Goal: Information Seeking & Learning: Learn about a topic

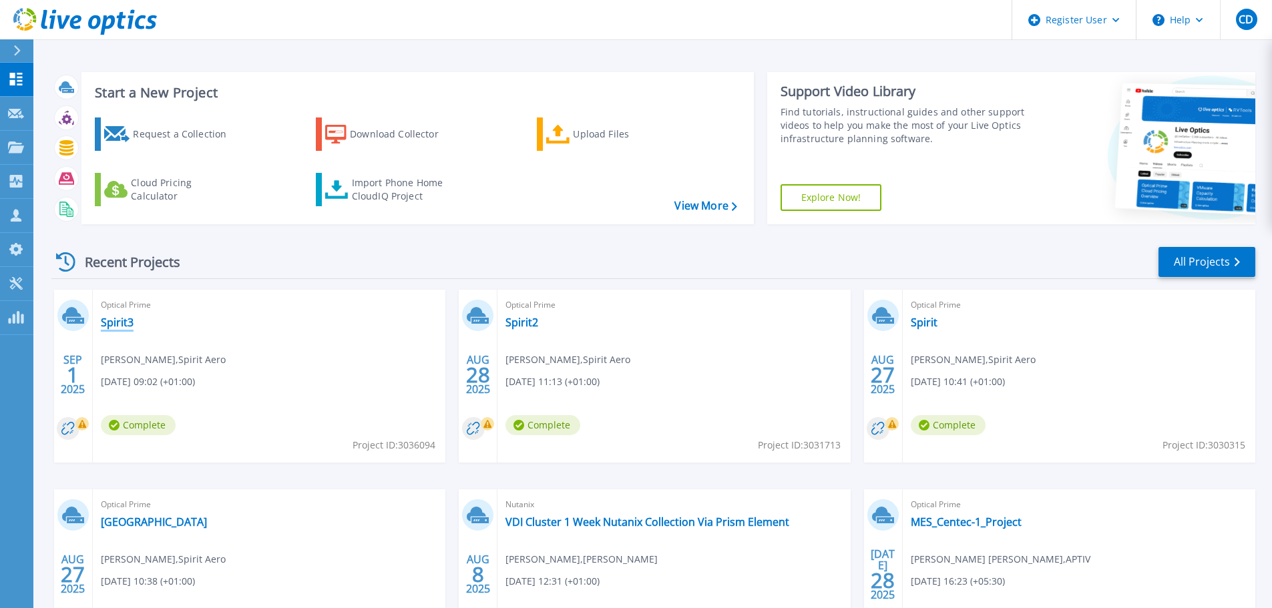
click at [122, 325] on link "Spirit3" at bounding box center [117, 322] width 33 height 13
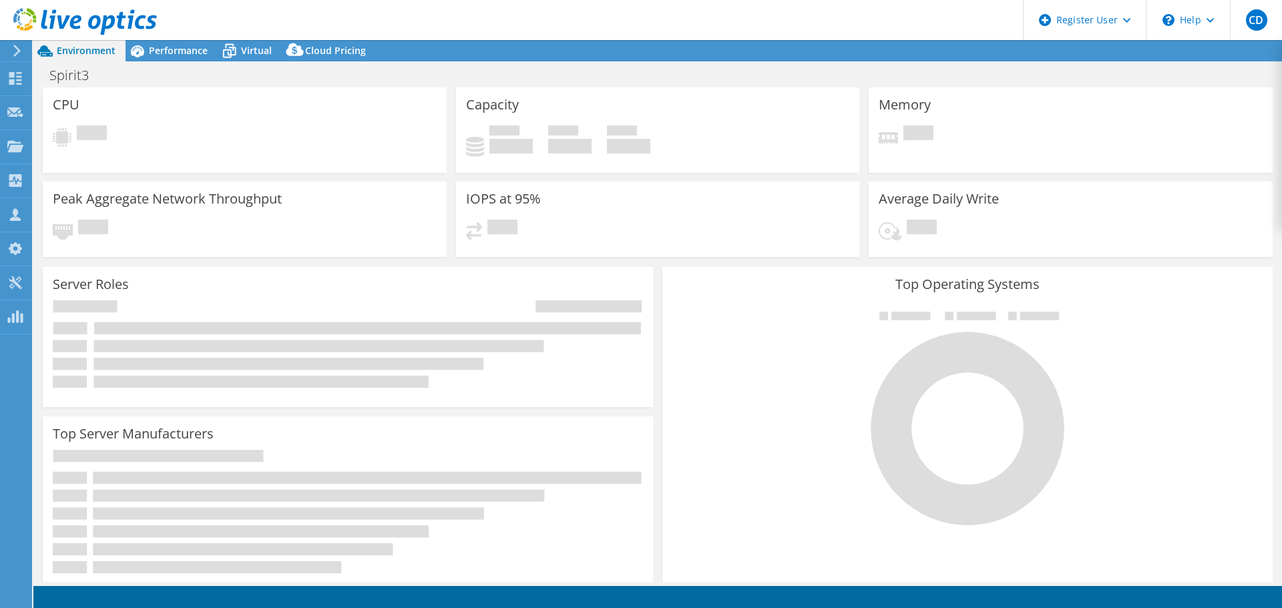
select select "USD"
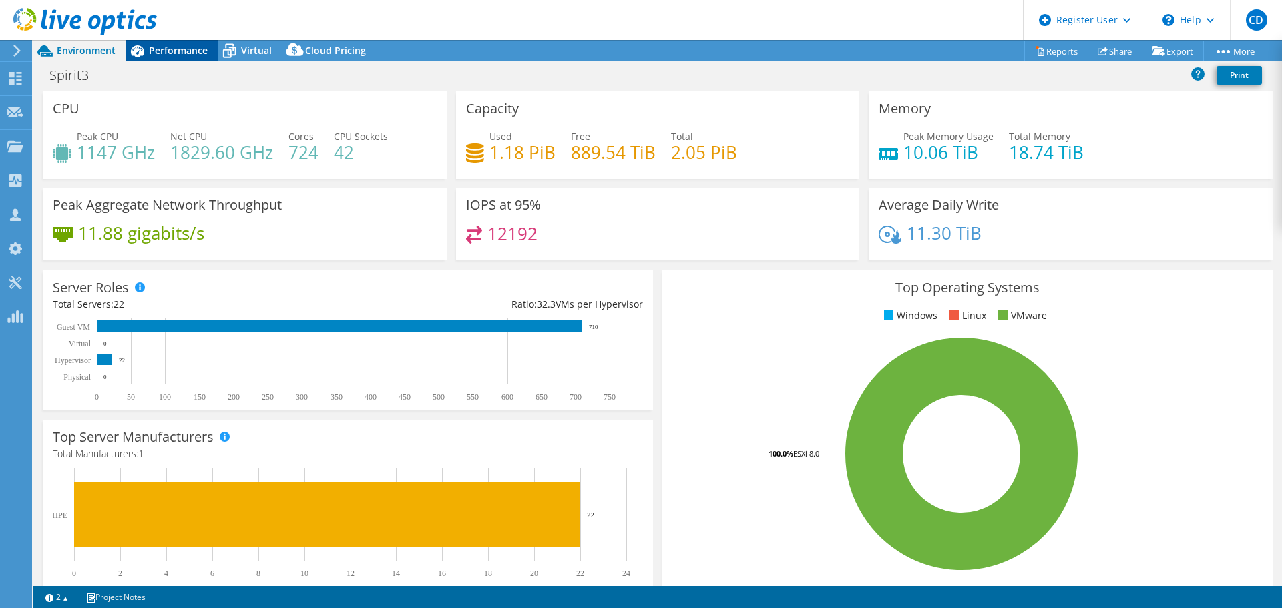
click at [196, 47] on span "Performance" at bounding box center [178, 50] width 59 height 13
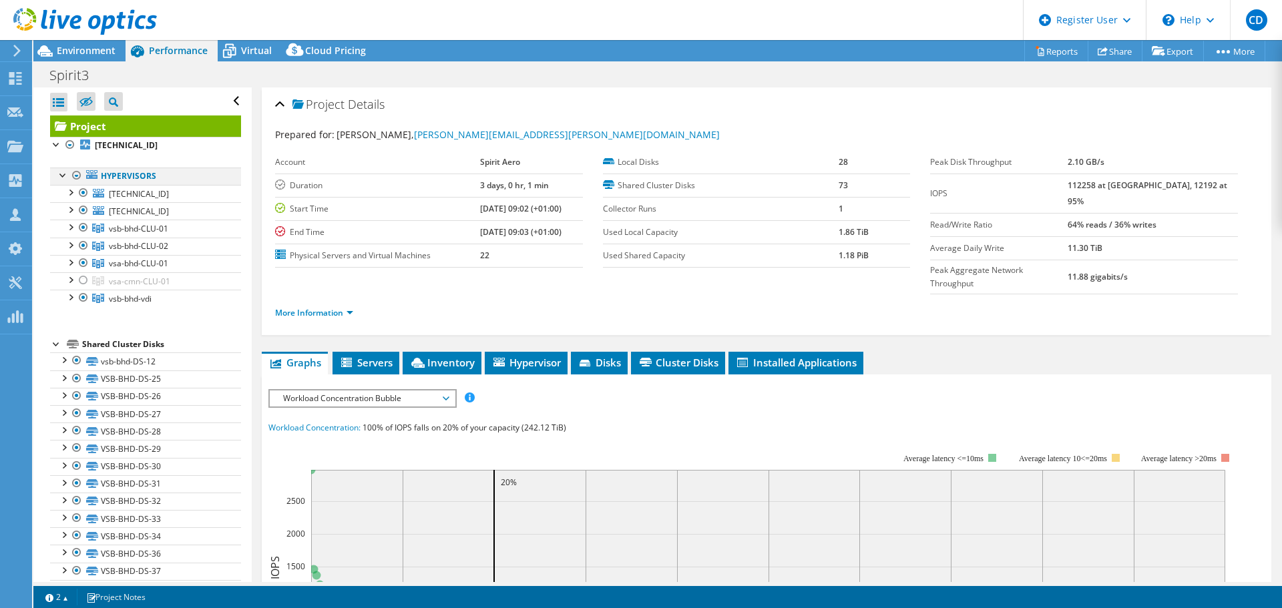
click at [74, 176] on div at bounding box center [76, 176] width 13 height 16
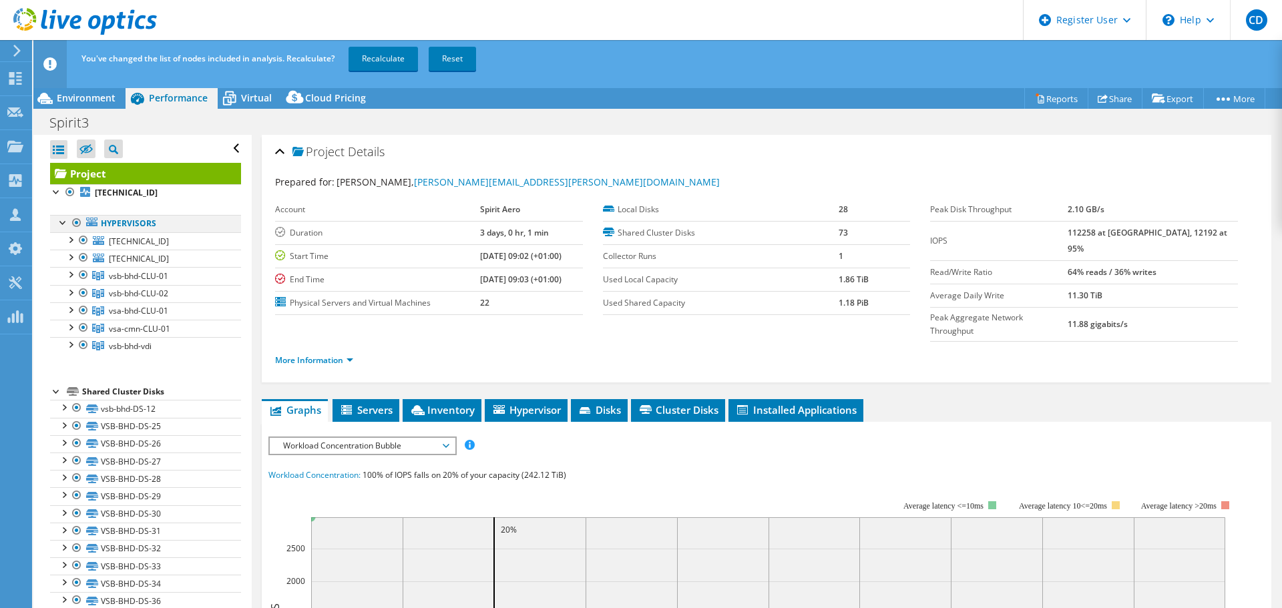
click at [75, 222] on div at bounding box center [76, 223] width 13 height 16
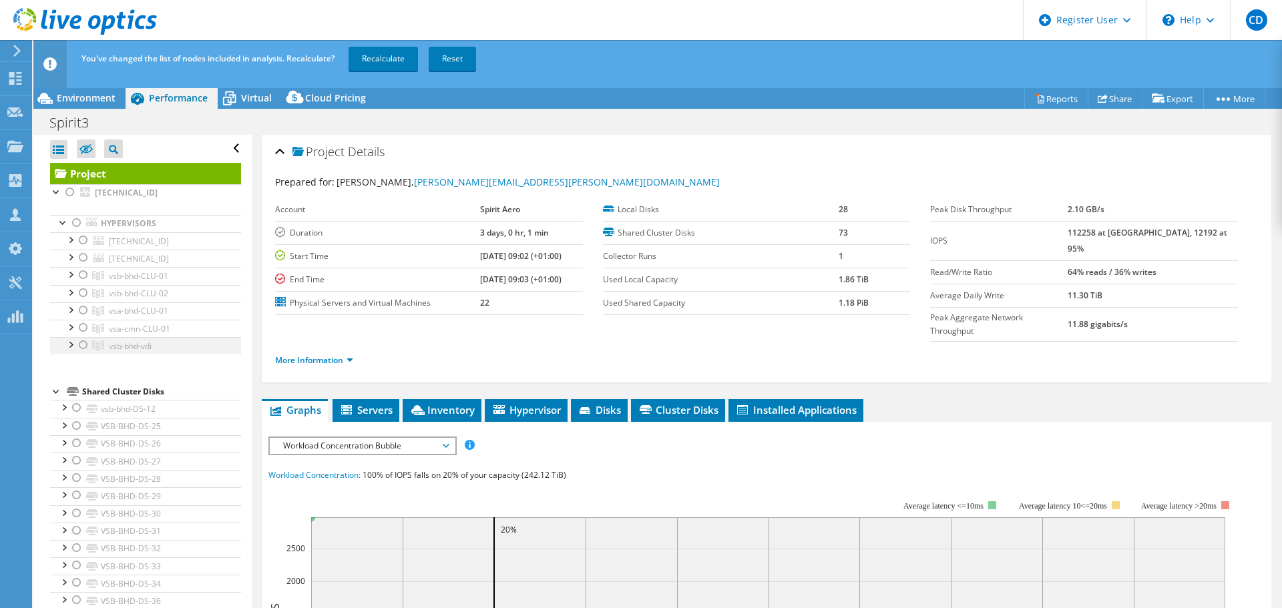
click at [82, 345] on div at bounding box center [83, 345] width 13 height 16
click at [376, 60] on link "Recalculate" at bounding box center [383, 59] width 69 height 24
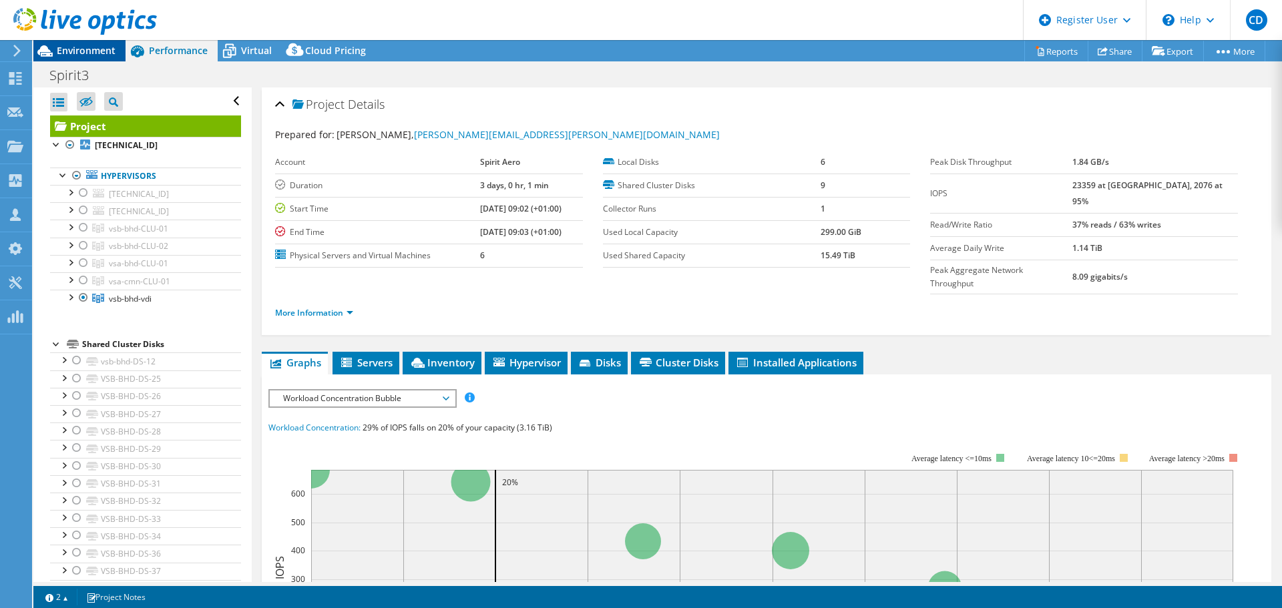
click at [85, 53] on span "Environment" at bounding box center [86, 50] width 59 height 13
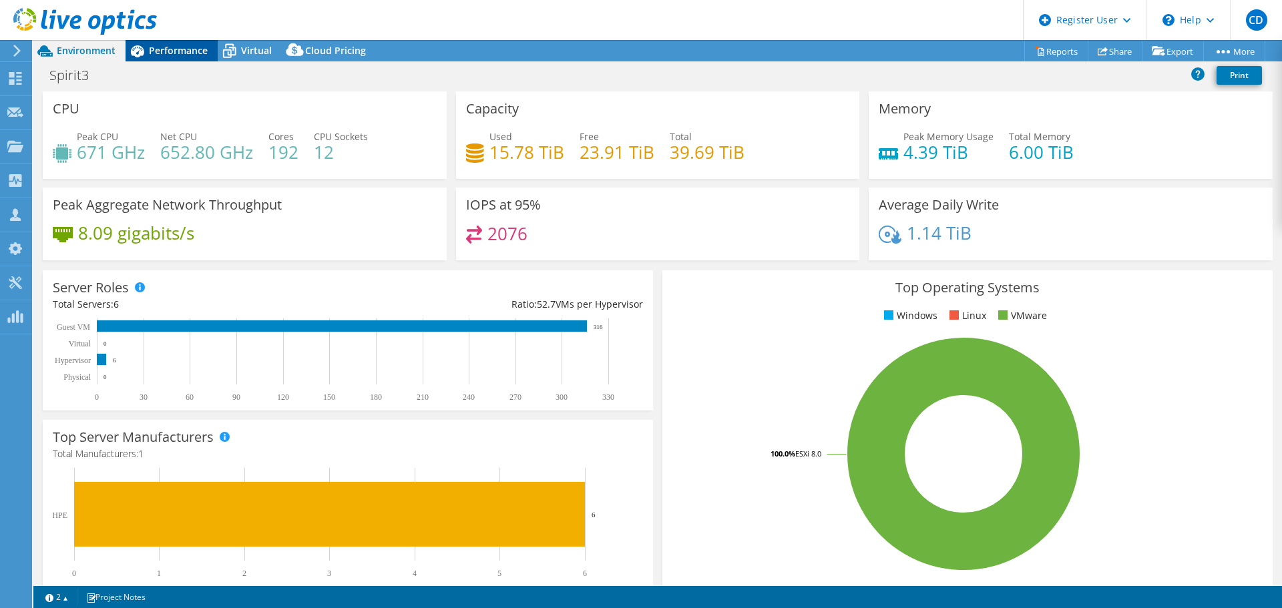
click at [186, 53] on span "Performance" at bounding box center [178, 50] width 59 height 13
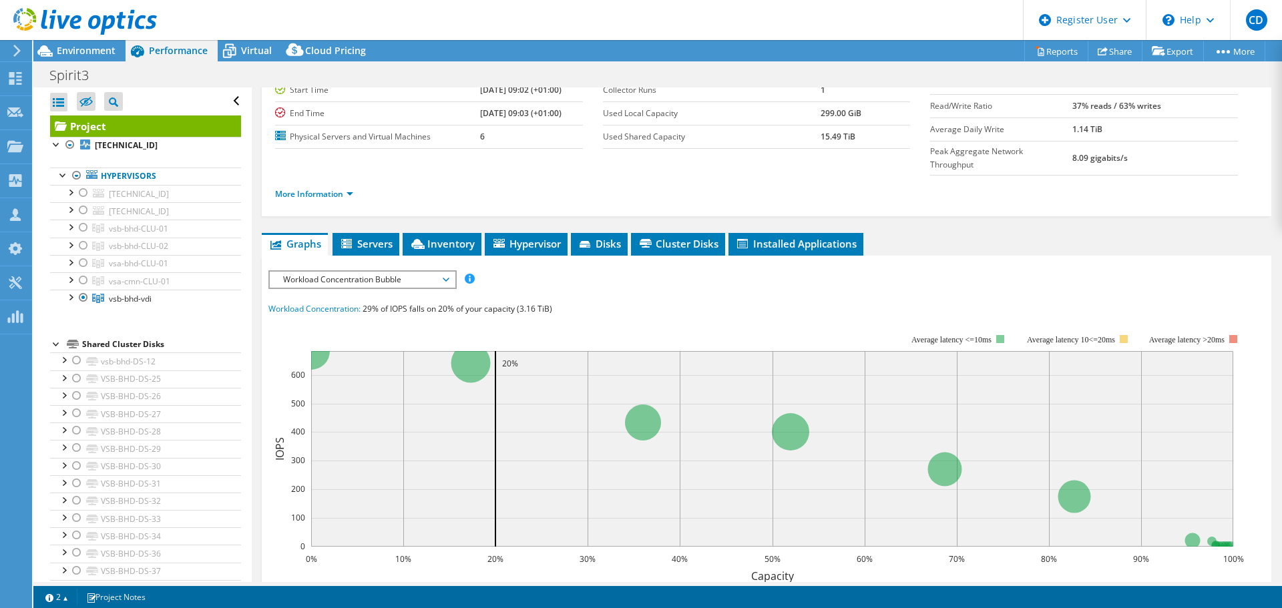
scroll to position [89, 0]
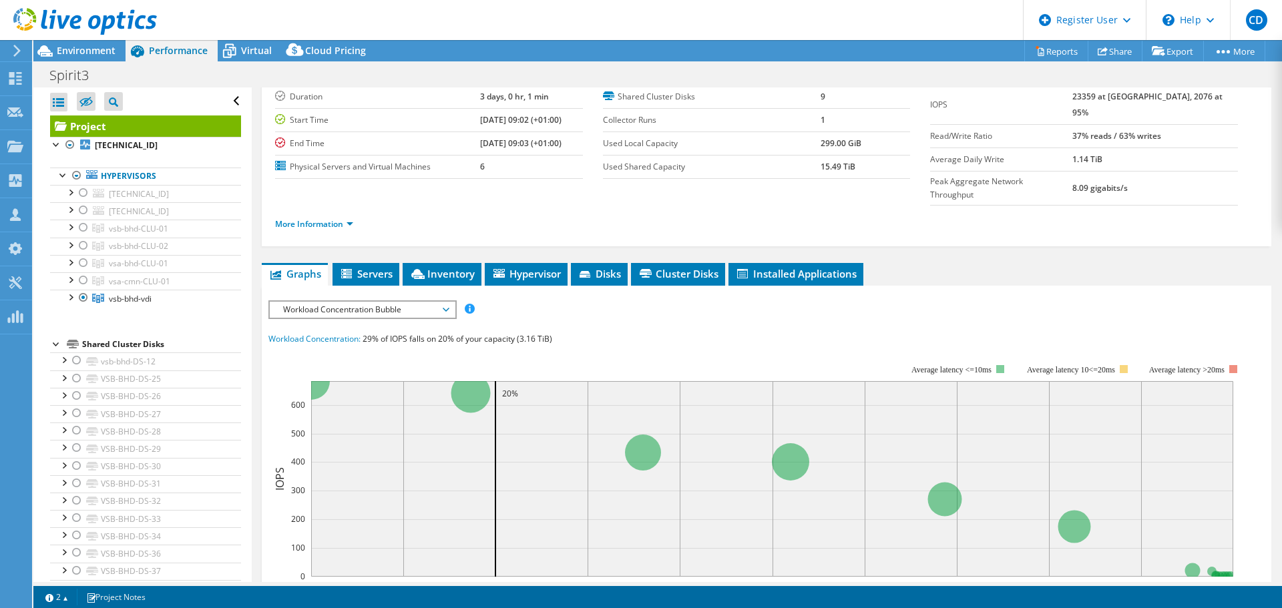
click at [393, 302] on span "Workload Concentration Bubble" at bounding box center [363, 310] width 172 height 16
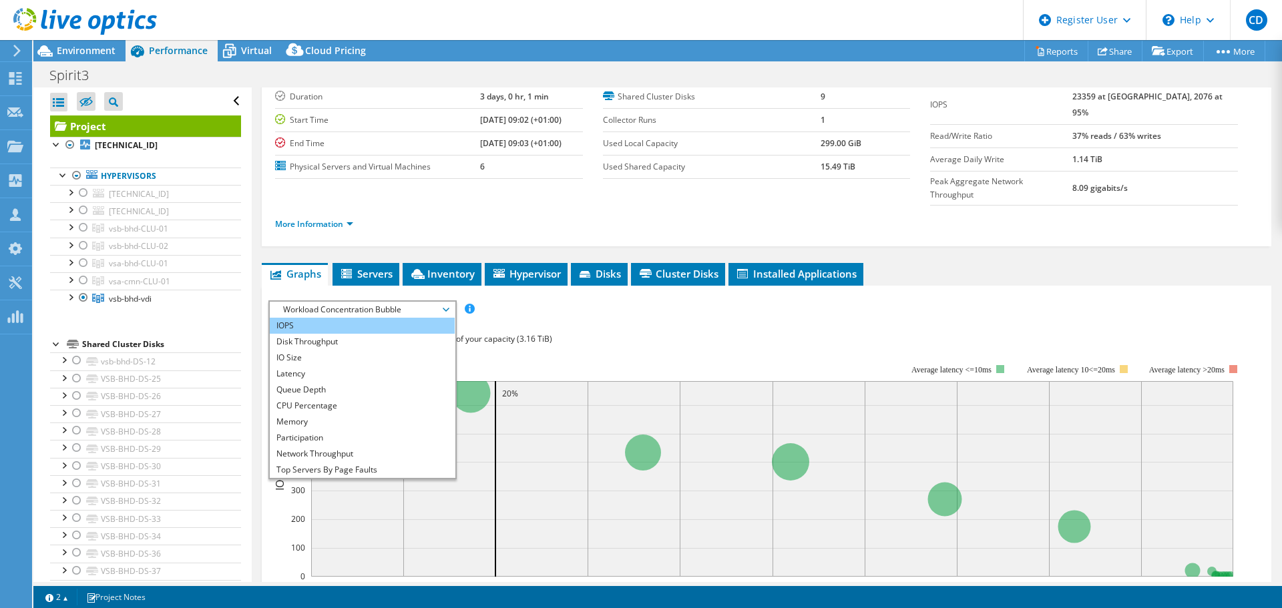
click at [382, 318] on li "IOPS" at bounding box center [362, 326] width 185 height 16
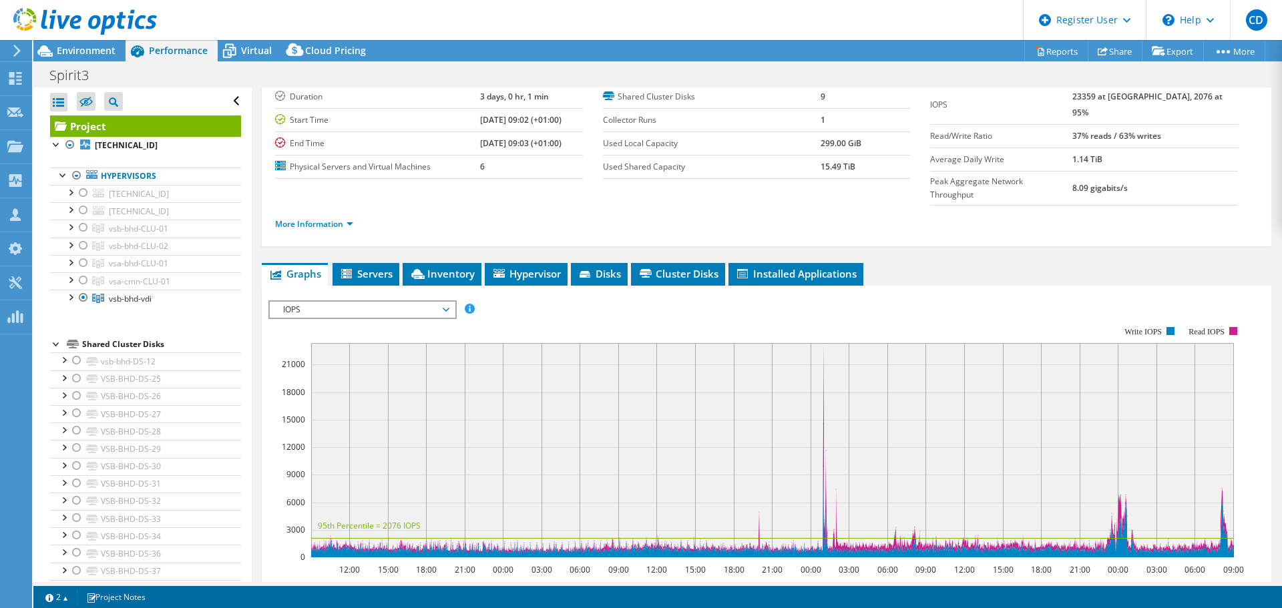
click at [987, 301] on div "IOPS Disk Throughput IO Size Latency Queue Depth CPU Percentage Memory Page Fau…" at bounding box center [767, 310] width 997 height 18
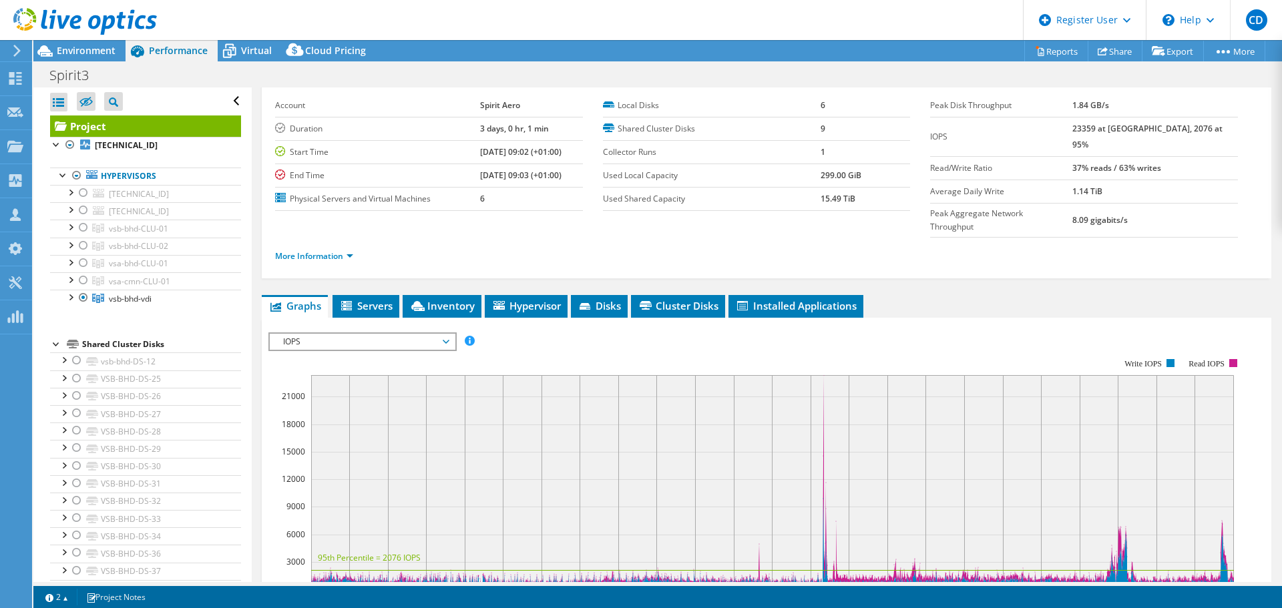
scroll to position [0, 0]
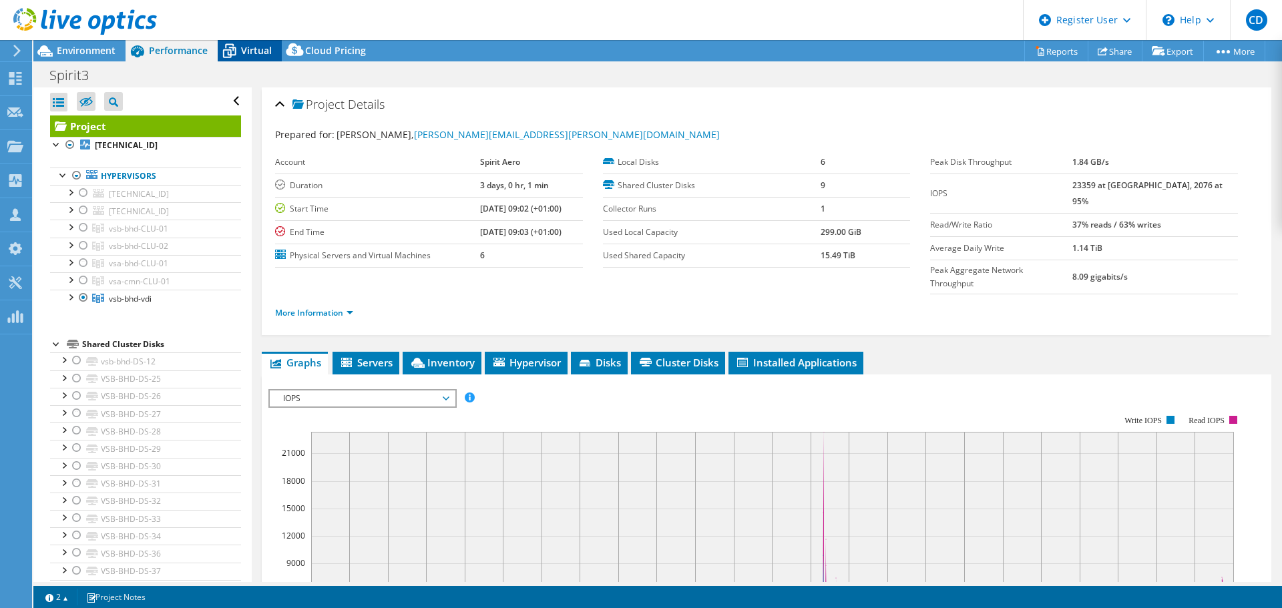
click at [239, 44] on icon at bounding box center [229, 50] width 23 height 23
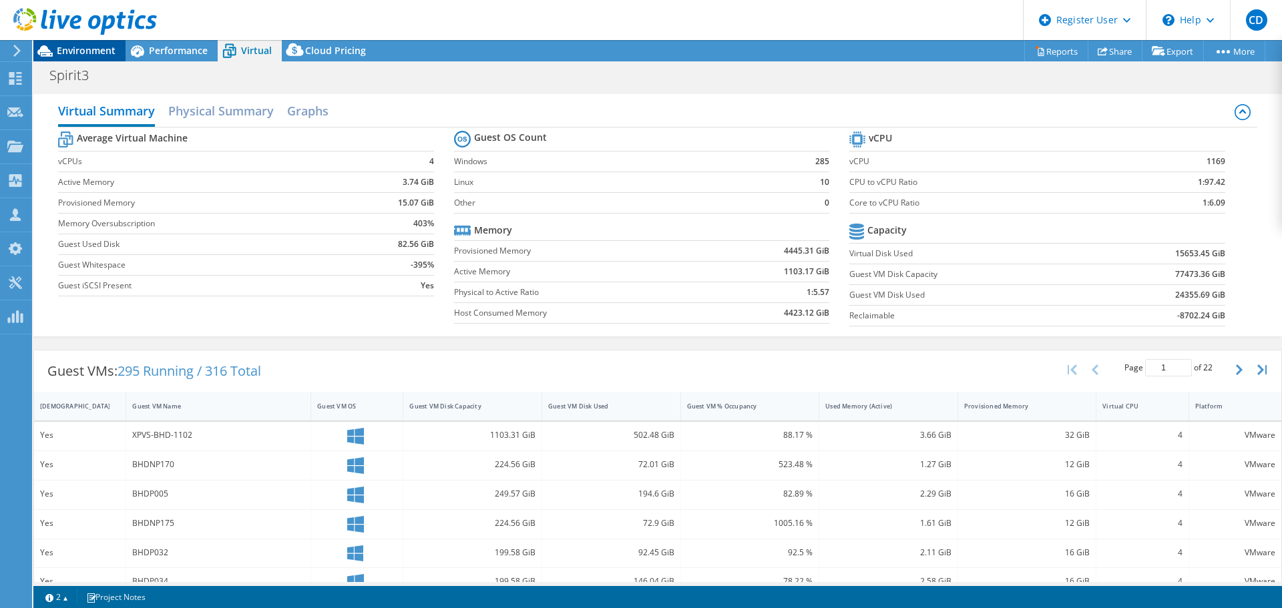
click at [118, 51] on div "Environment" at bounding box center [79, 50] width 92 height 21
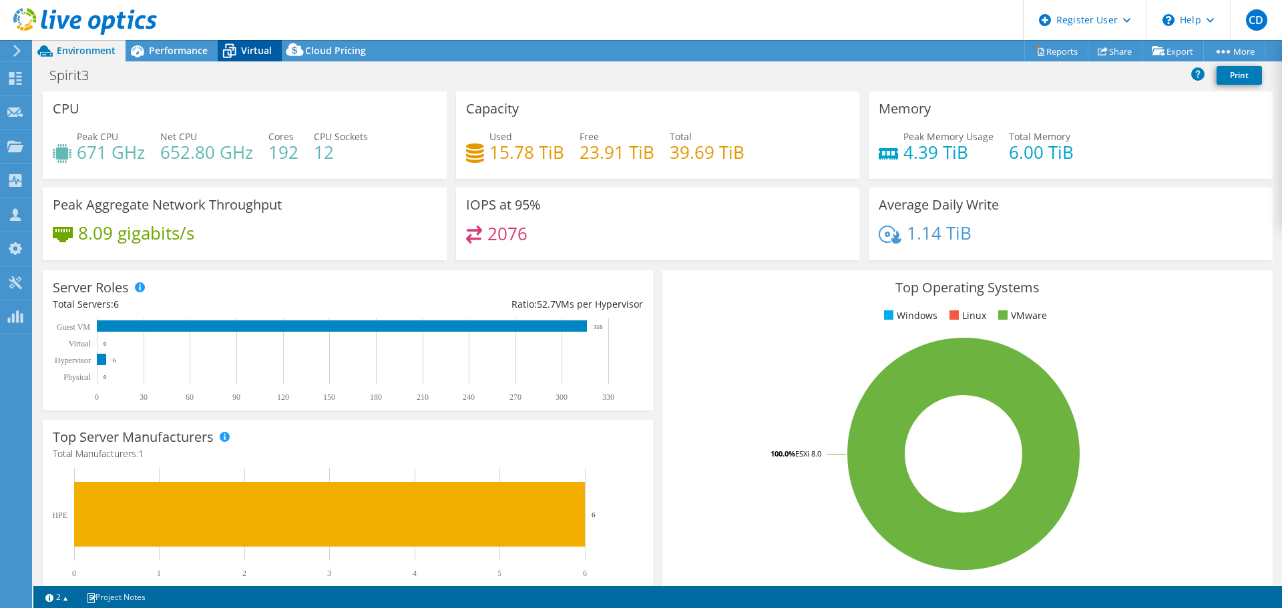
click at [247, 49] on span "Virtual" at bounding box center [256, 50] width 31 height 13
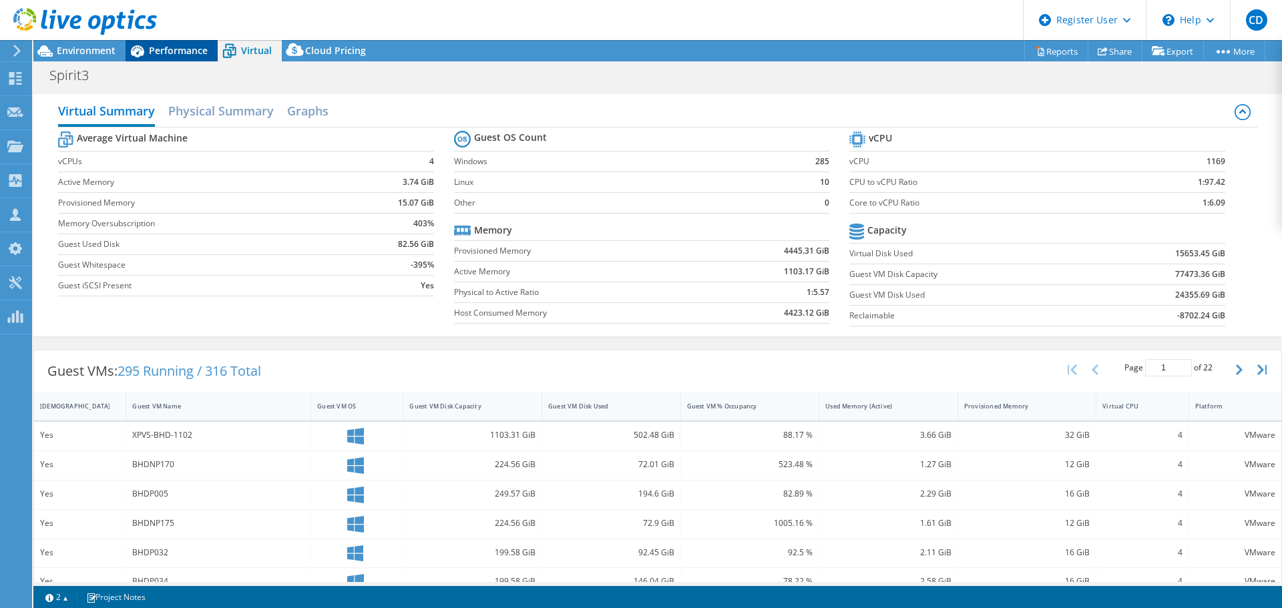
click at [195, 47] on span "Performance" at bounding box center [178, 50] width 59 height 13
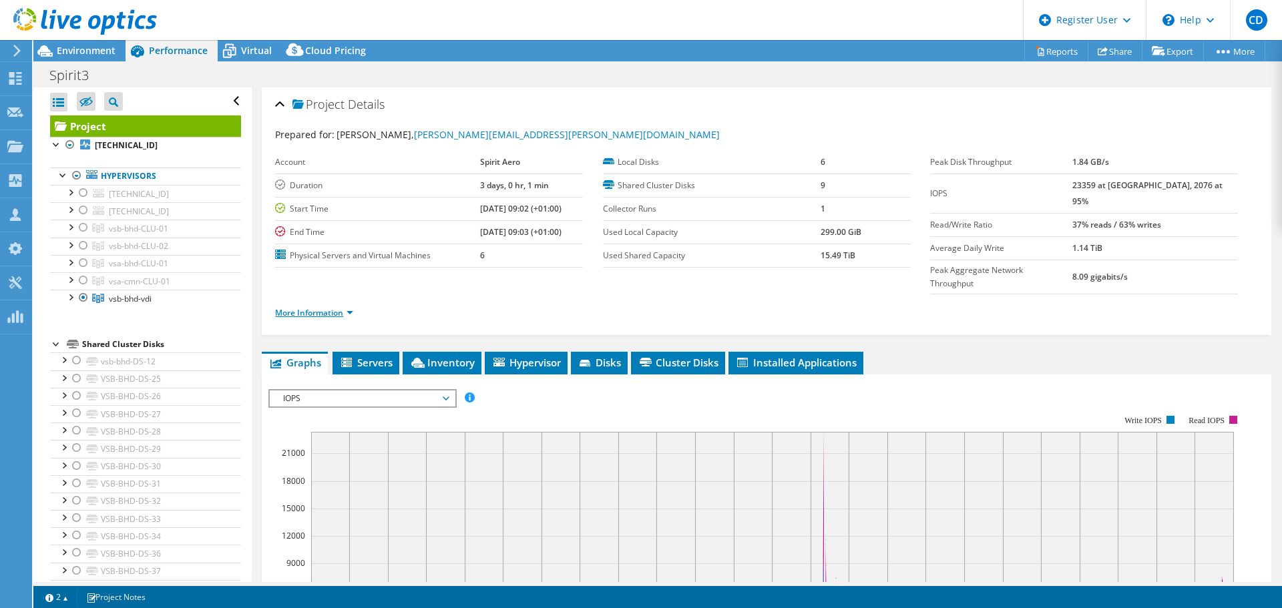
click at [303, 307] on link "More Information" at bounding box center [314, 312] width 78 height 11
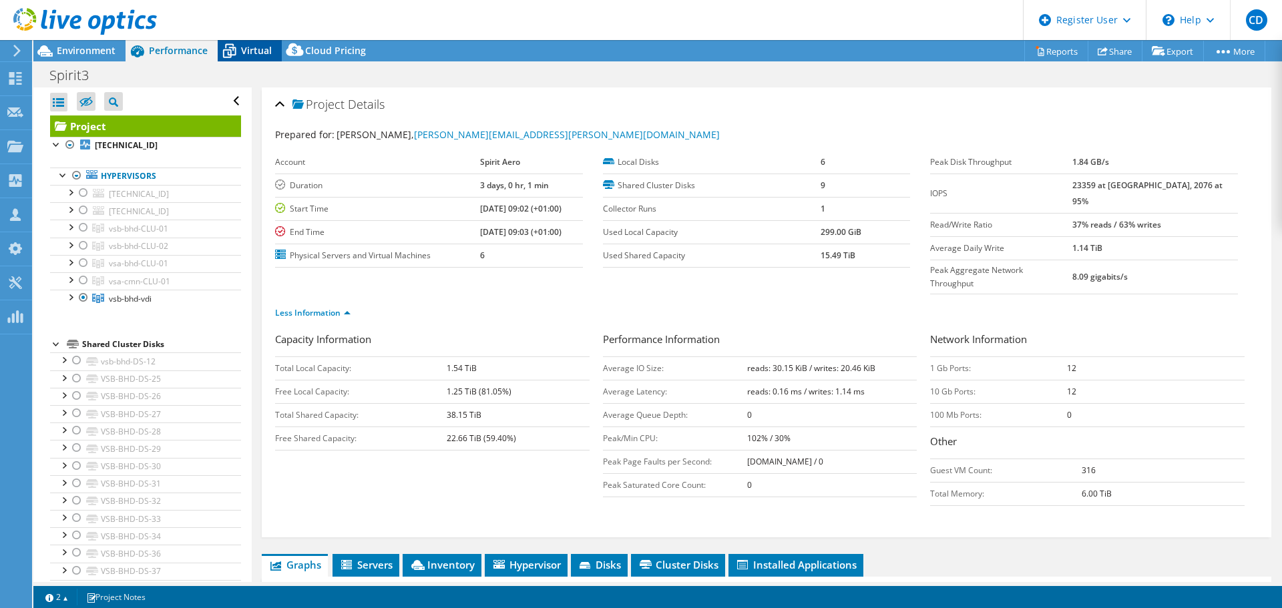
click at [264, 49] on span "Virtual" at bounding box center [256, 50] width 31 height 13
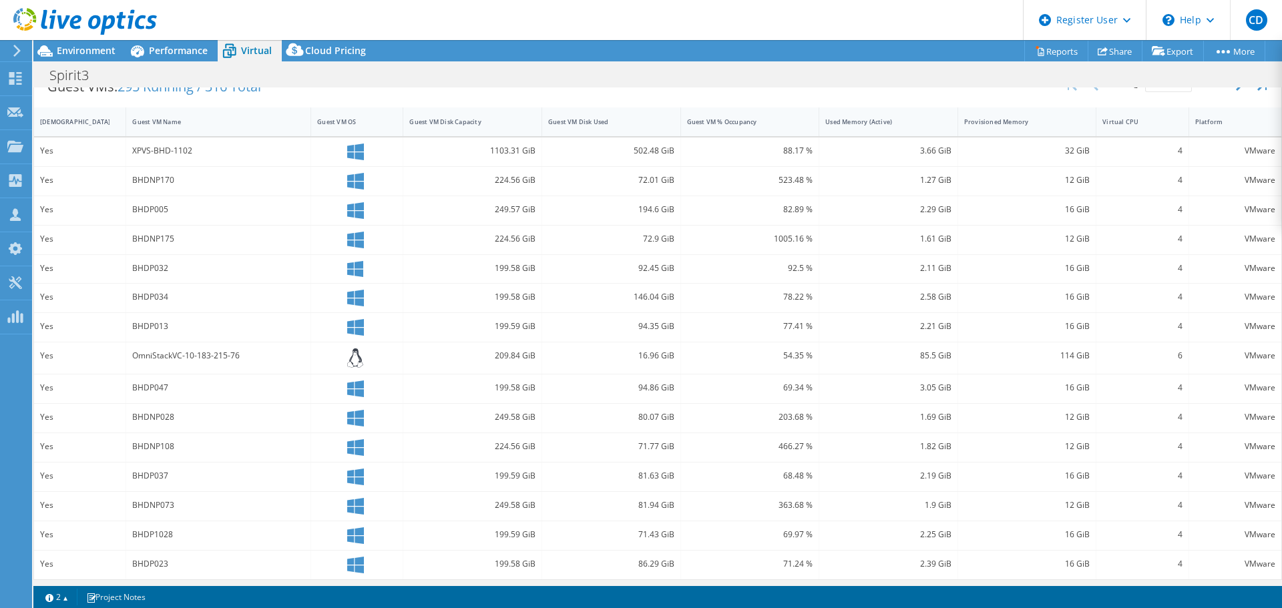
scroll to position [289, 0]
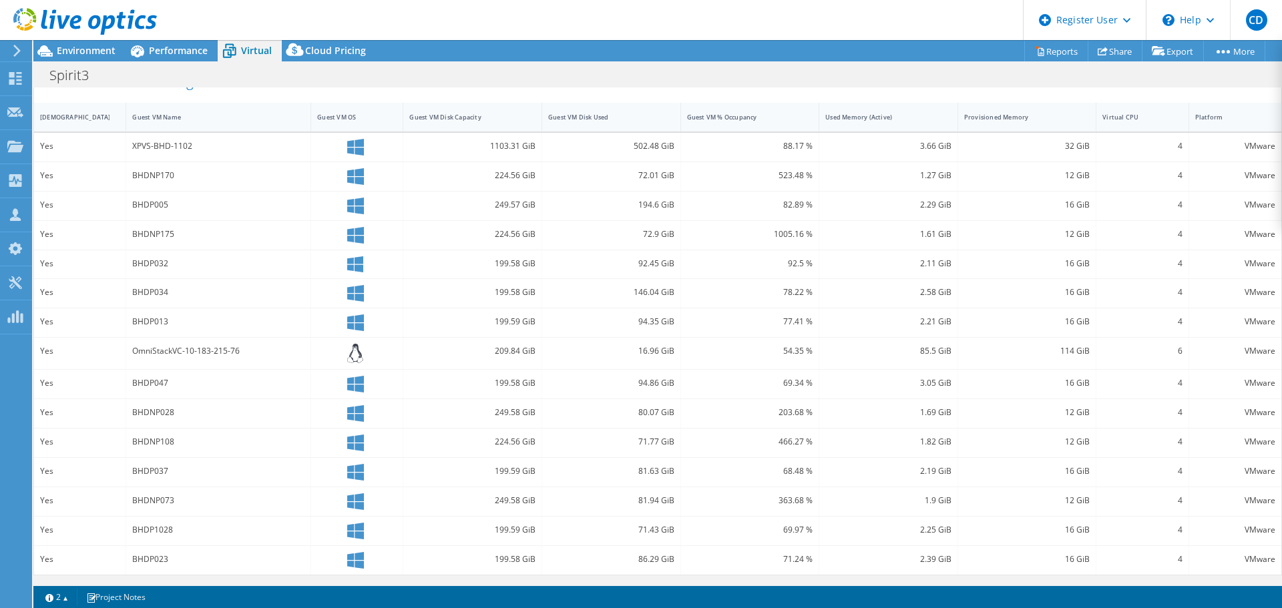
click at [172, 474] on div "BHDP037" at bounding box center [218, 471] width 172 height 15
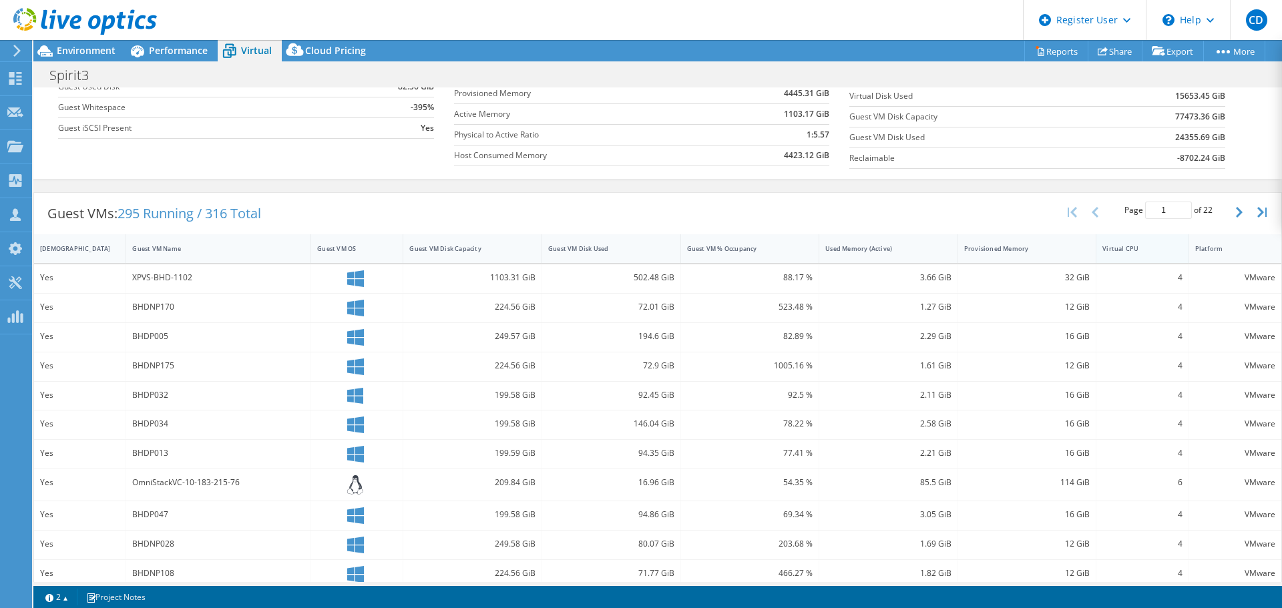
scroll to position [156, 0]
click at [1236, 216] on icon "button" at bounding box center [1239, 214] width 7 height 11
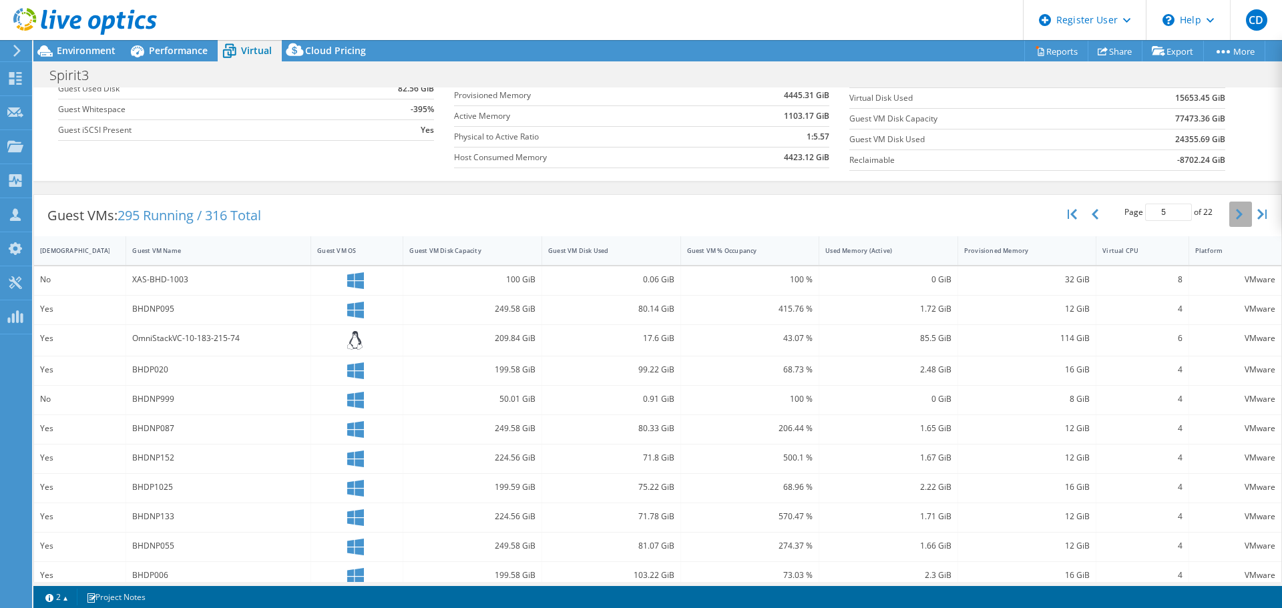
click at [1236, 216] on icon "button" at bounding box center [1239, 214] width 7 height 11
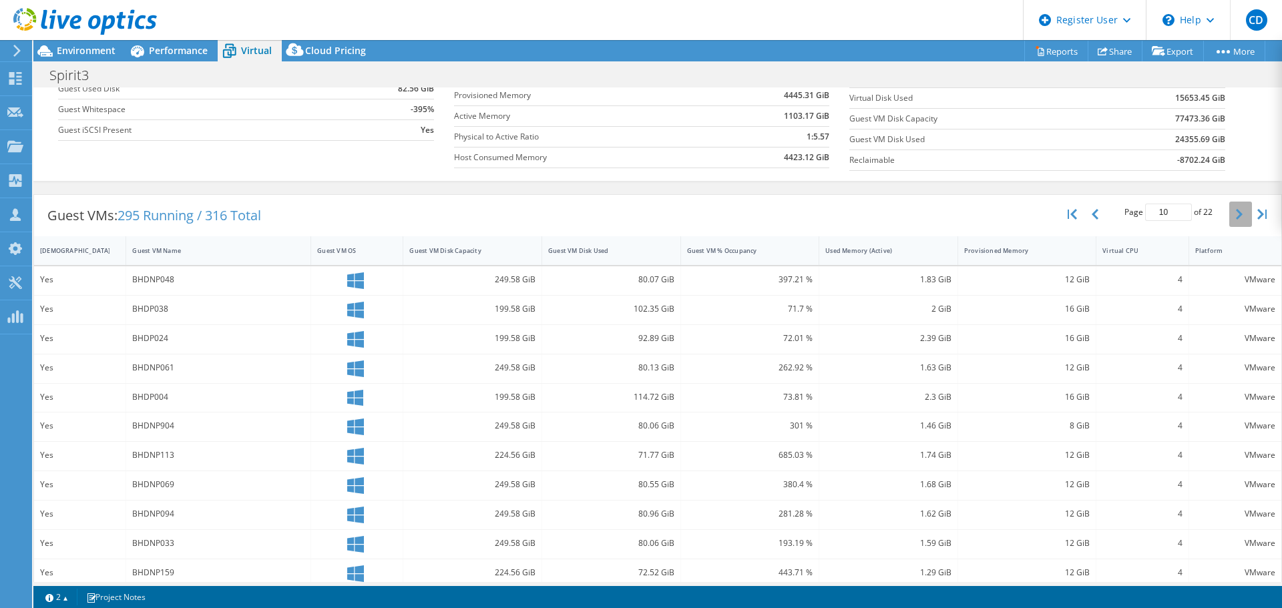
click at [1236, 216] on icon "button" at bounding box center [1239, 214] width 7 height 11
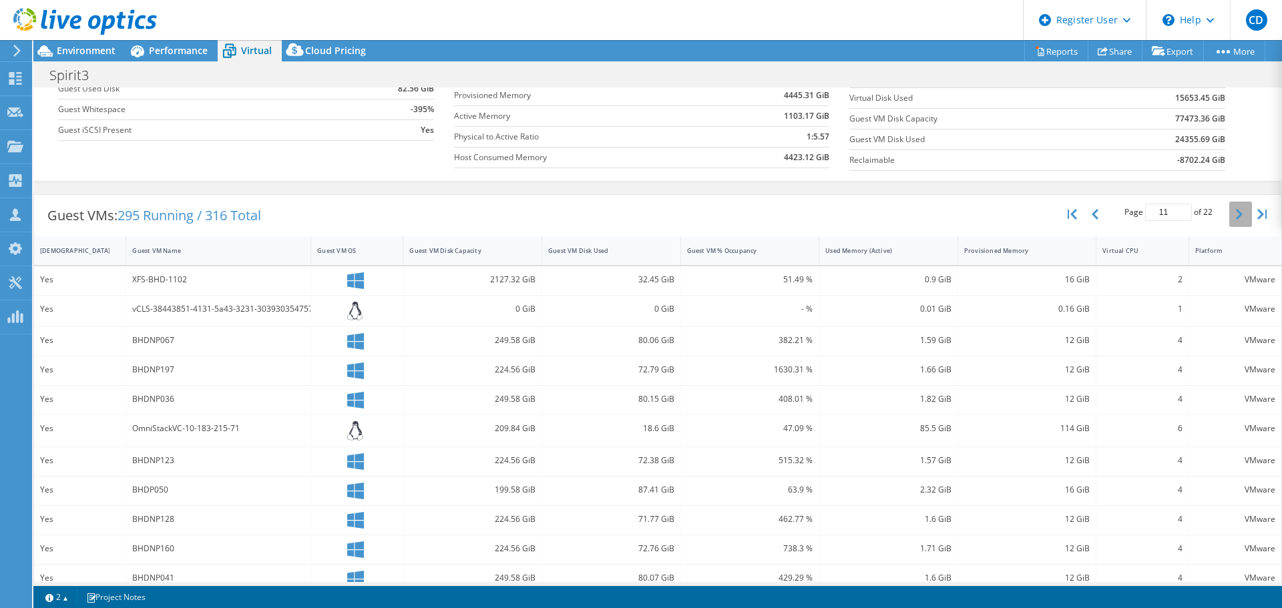
click at [1236, 216] on icon "button" at bounding box center [1239, 214] width 7 height 11
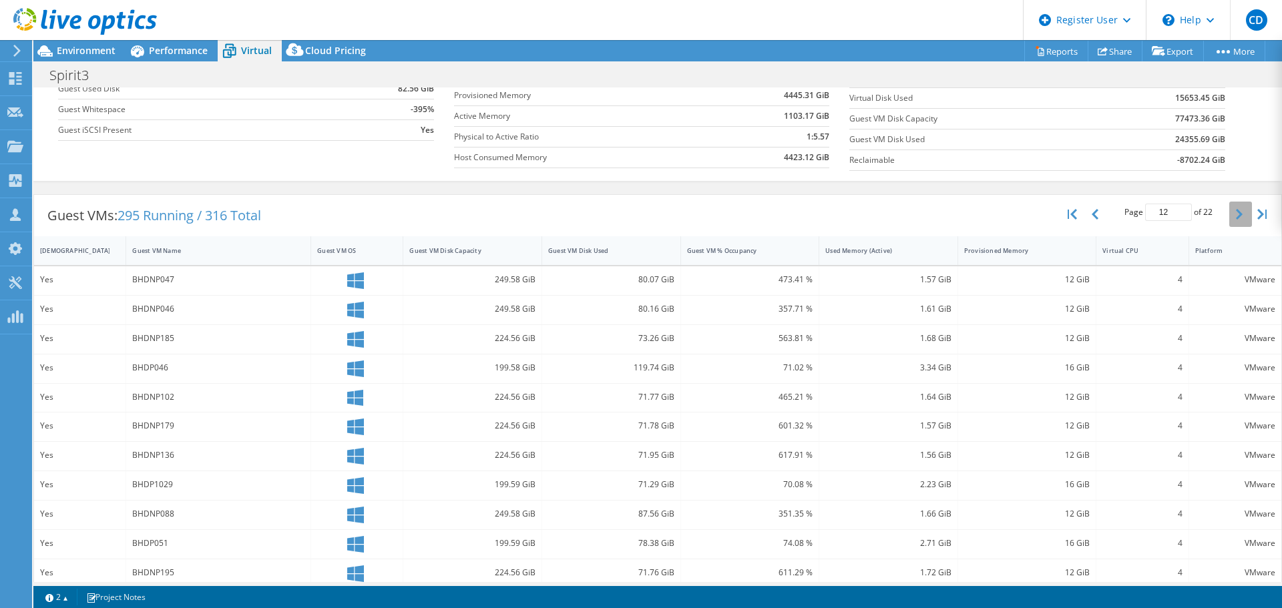
click at [1236, 216] on icon "button" at bounding box center [1239, 214] width 7 height 11
type input "14"
drag, startPoint x: 1228, startPoint y: 216, endPoint x: 767, endPoint y: 372, distance: 486.6
click at [767, 372] on div "Guest VMs: 295 Running / 316 Total Page 14 of 22 5 rows 10 rows 20 rows 25 rows…" at bounding box center [657, 450] width 1249 height 512
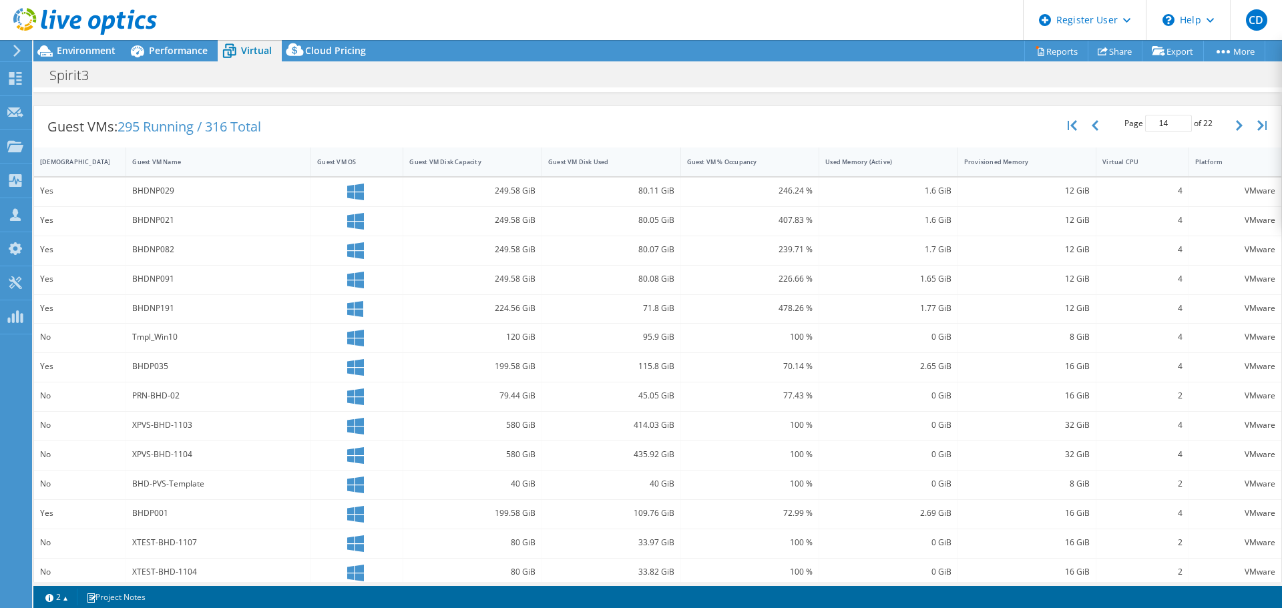
scroll to position [287, 0]
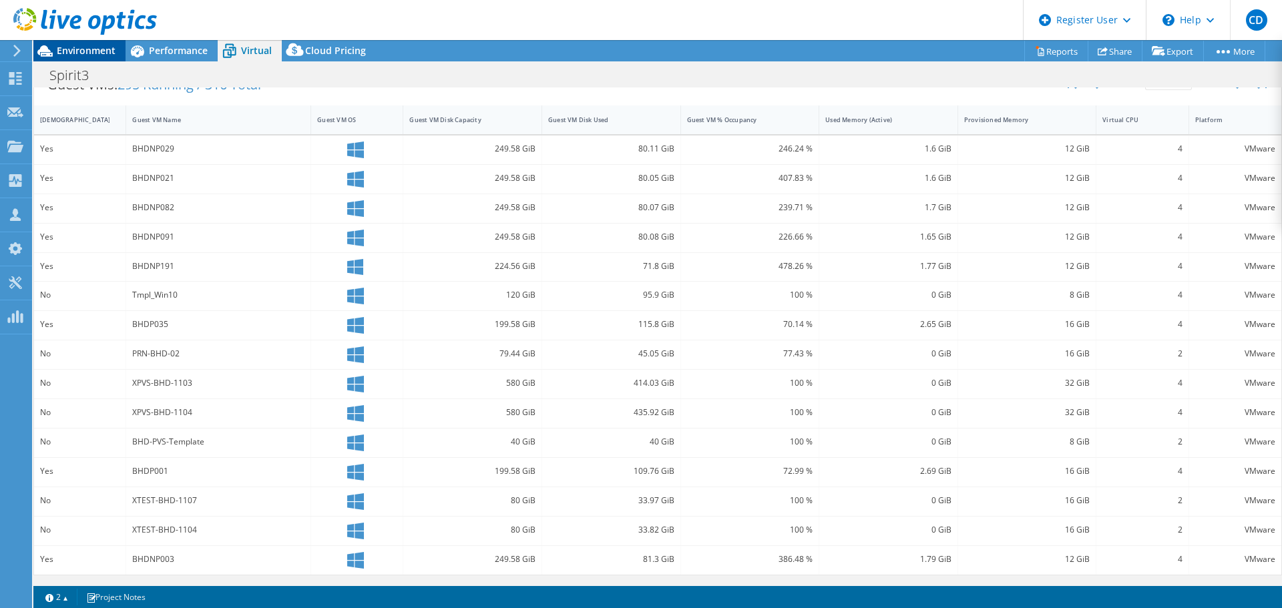
click at [87, 55] on span "Environment" at bounding box center [86, 50] width 59 height 13
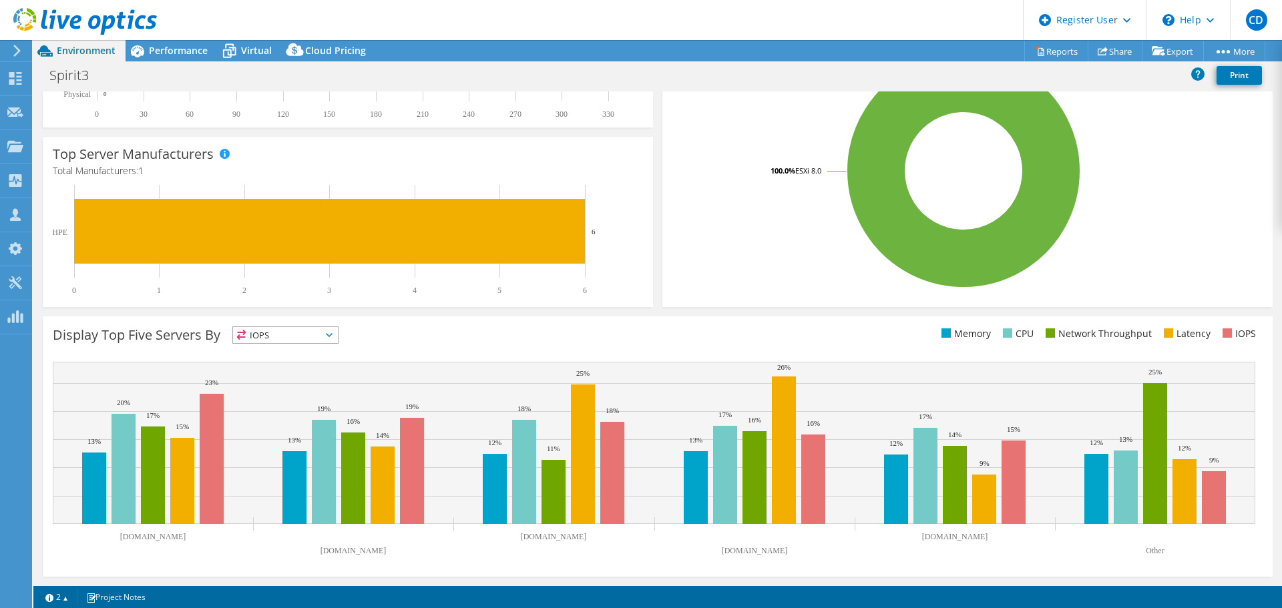
scroll to position [0, 0]
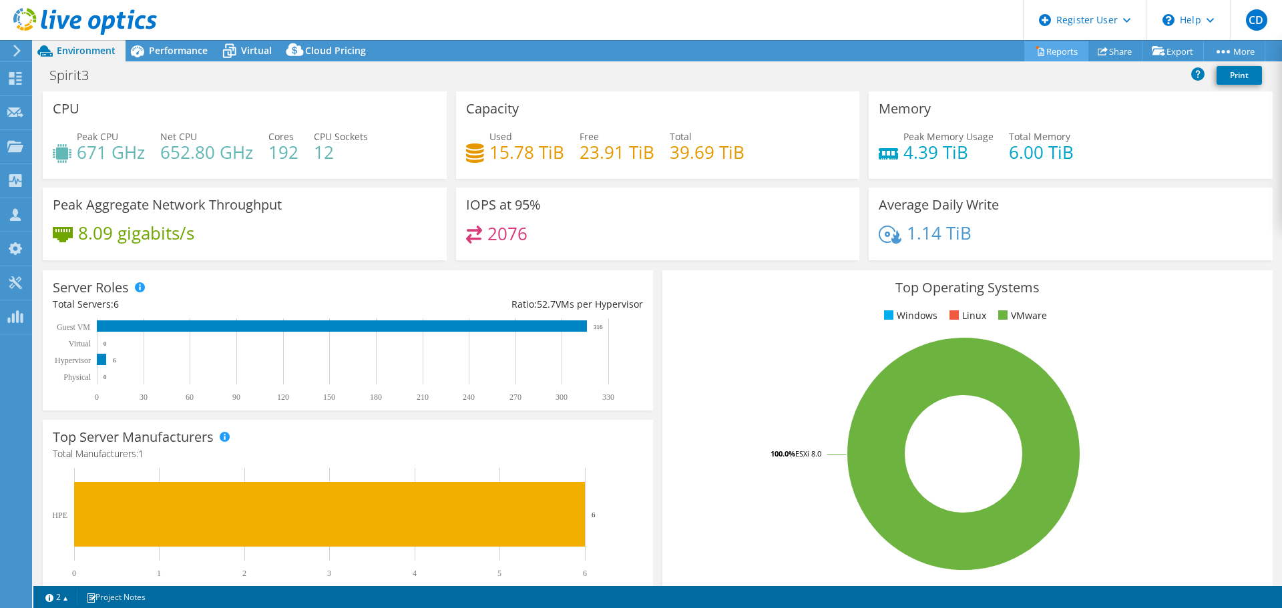
click at [1043, 51] on link "Reports" at bounding box center [1057, 51] width 64 height 21
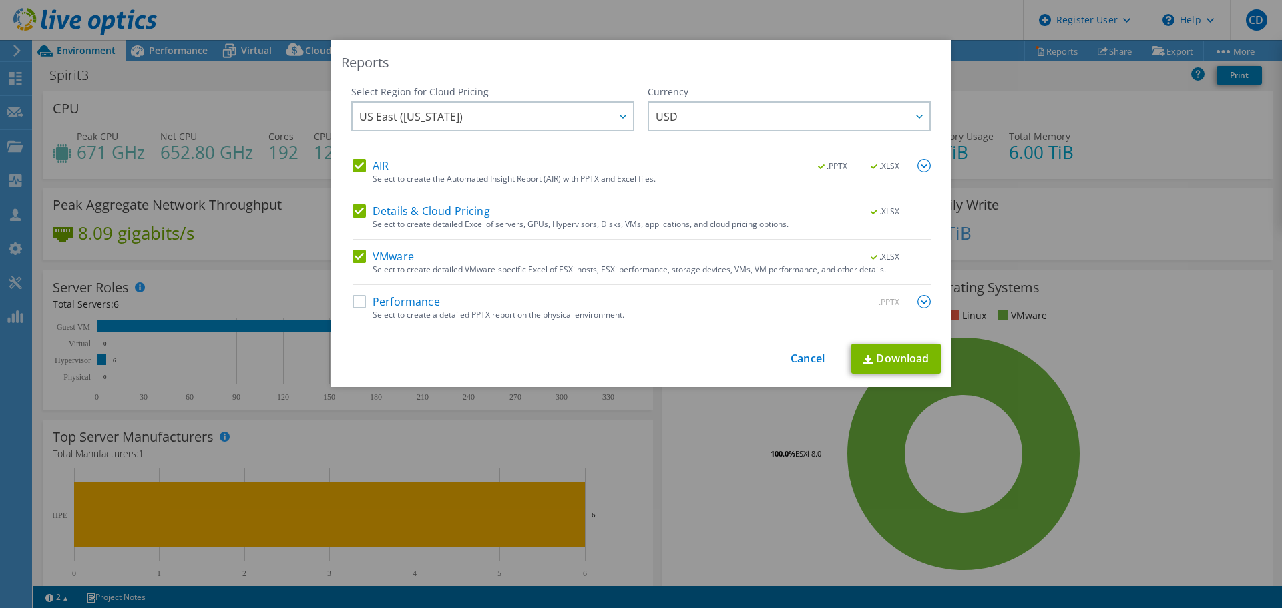
drag, startPoint x: 379, startPoint y: 215, endPoint x: 379, endPoint y: 226, distance: 11.4
click at [379, 215] on label "Details & Cloud Pricing" at bounding box center [422, 210] width 138 height 13
click at [0, 0] on input "Details & Cloud Pricing" at bounding box center [0, 0] width 0 height 0
click at [373, 255] on label "VMware" at bounding box center [383, 256] width 61 height 13
click at [0, 0] on input "VMware" at bounding box center [0, 0] width 0 height 0
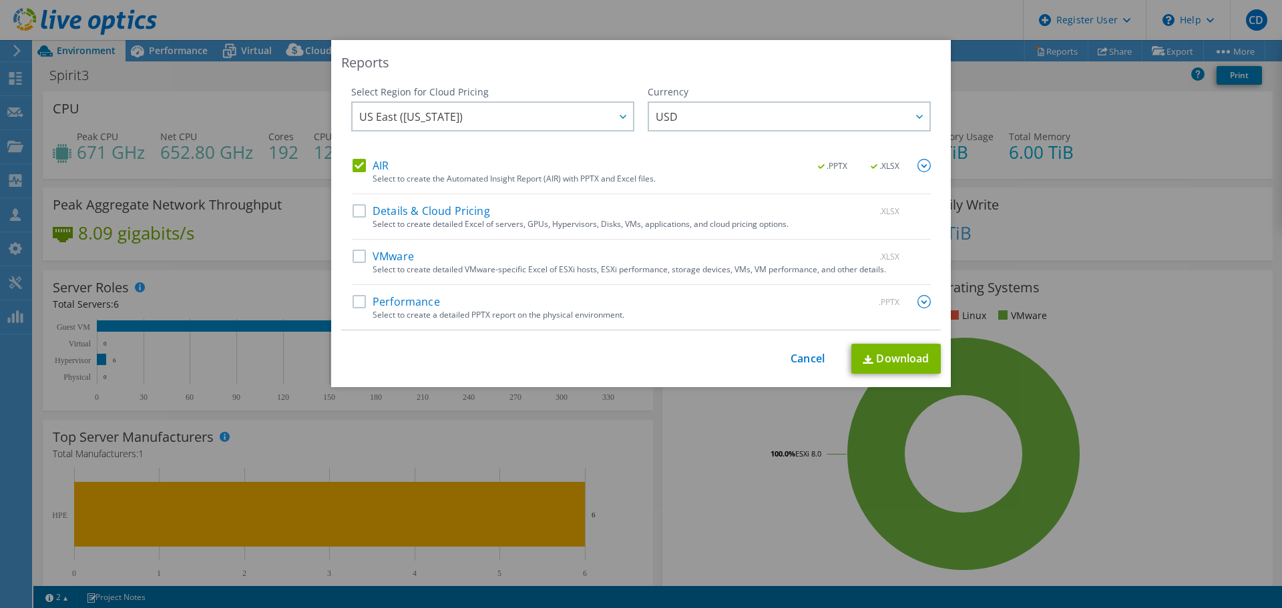
click at [397, 168] on div "AIR .PPTX .XLSX" at bounding box center [642, 166] width 578 height 15
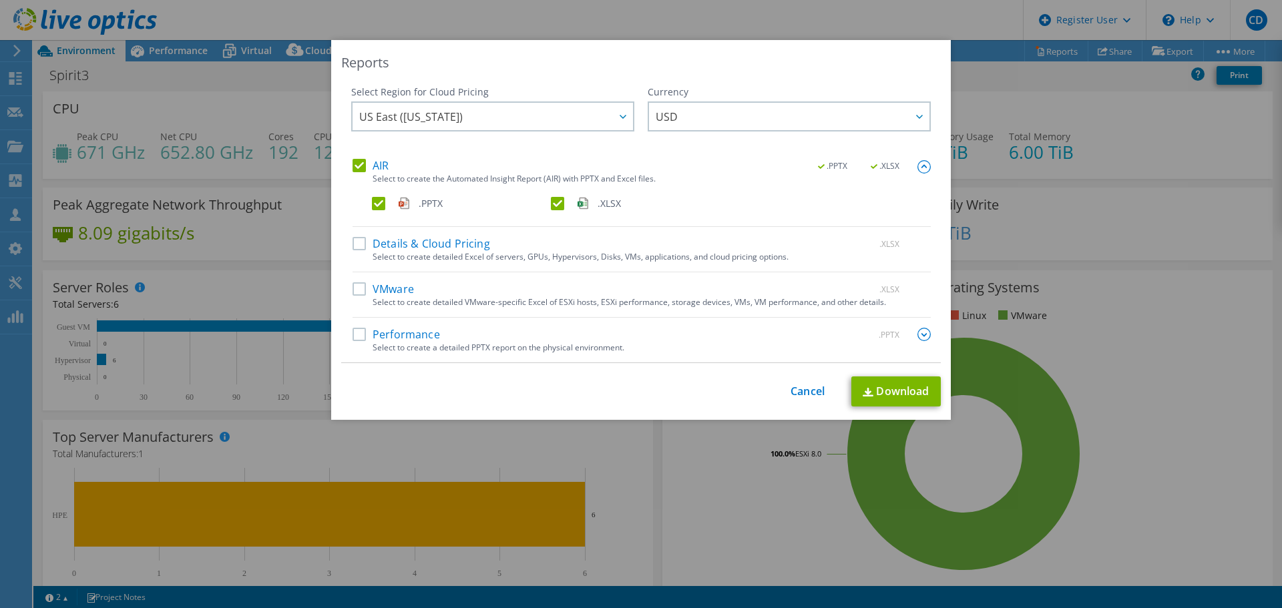
click at [370, 163] on label "AIR" at bounding box center [371, 165] width 36 height 13
click at [0, 0] on input "AIR" at bounding box center [0, 0] width 0 height 0
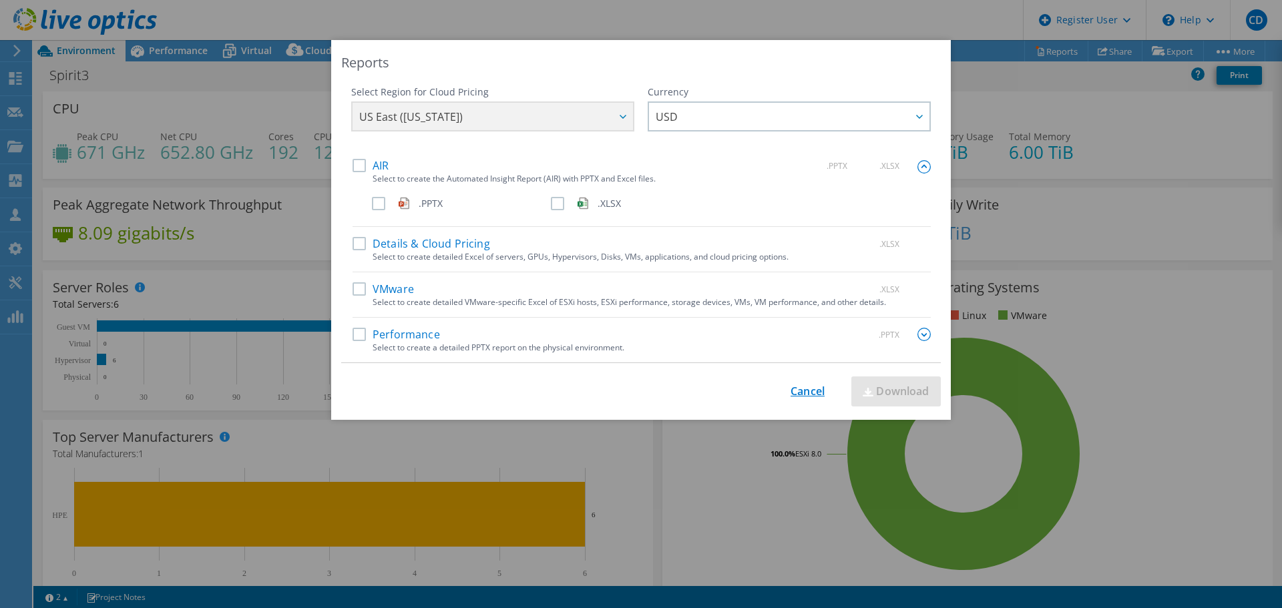
click at [810, 391] on link "Cancel" at bounding box center [808, 391] width 34 height 13
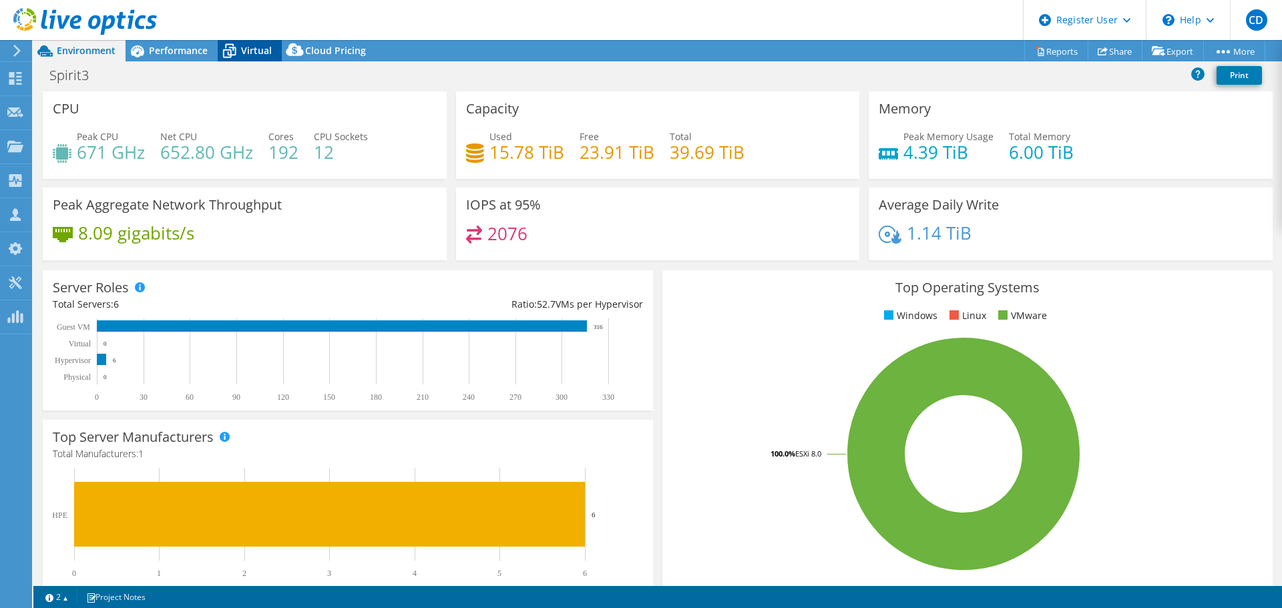
click at [241, 47] on span "Virtual" at bounding box center [256, 50] width 31 height 13
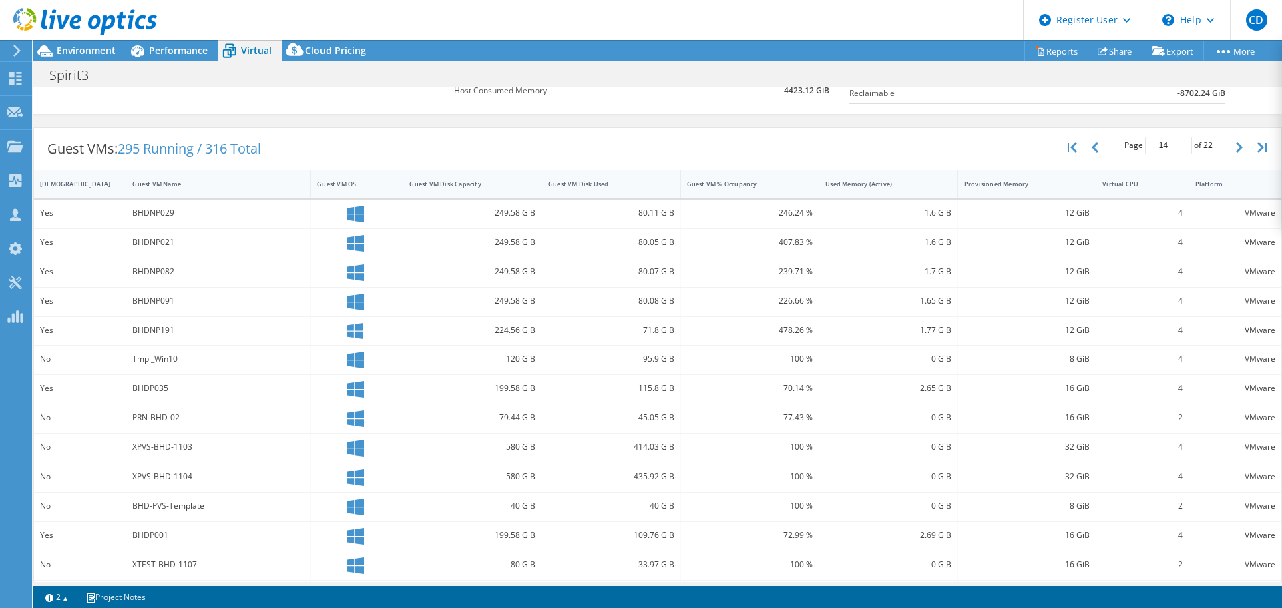
scroll to position [287, 0]
